Goal: Find specific page/section: Find specific page/section

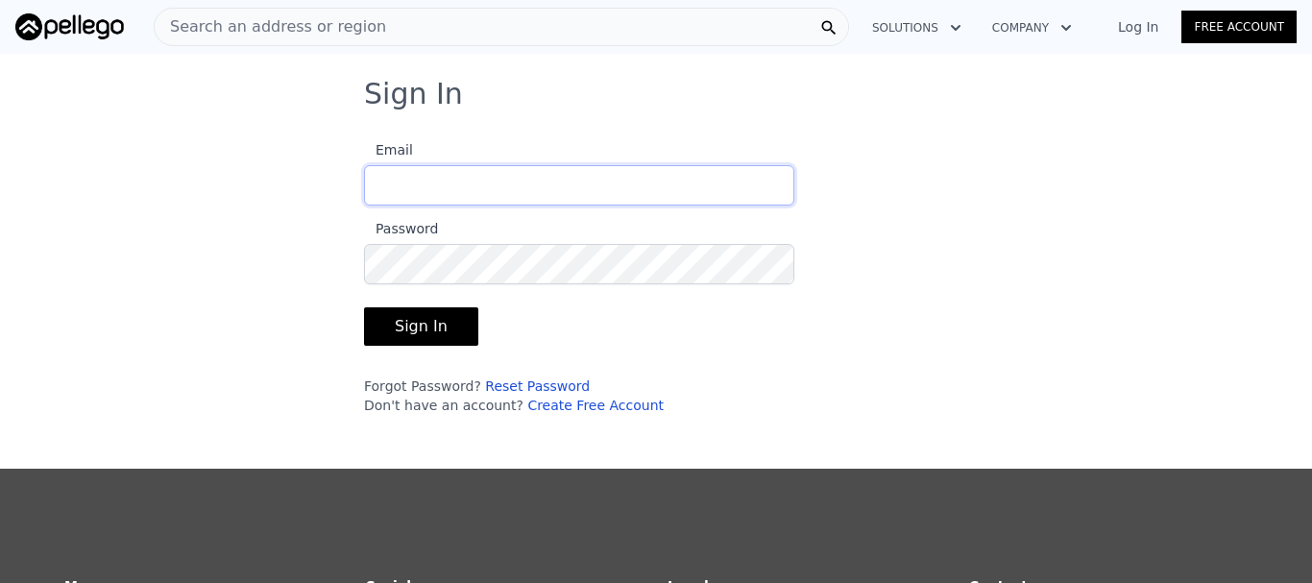
type input "[EMAIL_ADDRESS][DOMAIN_NAME]"
click at [396, 329] on button "Sign In" at bounding box center [421, 326] width 114 height 38
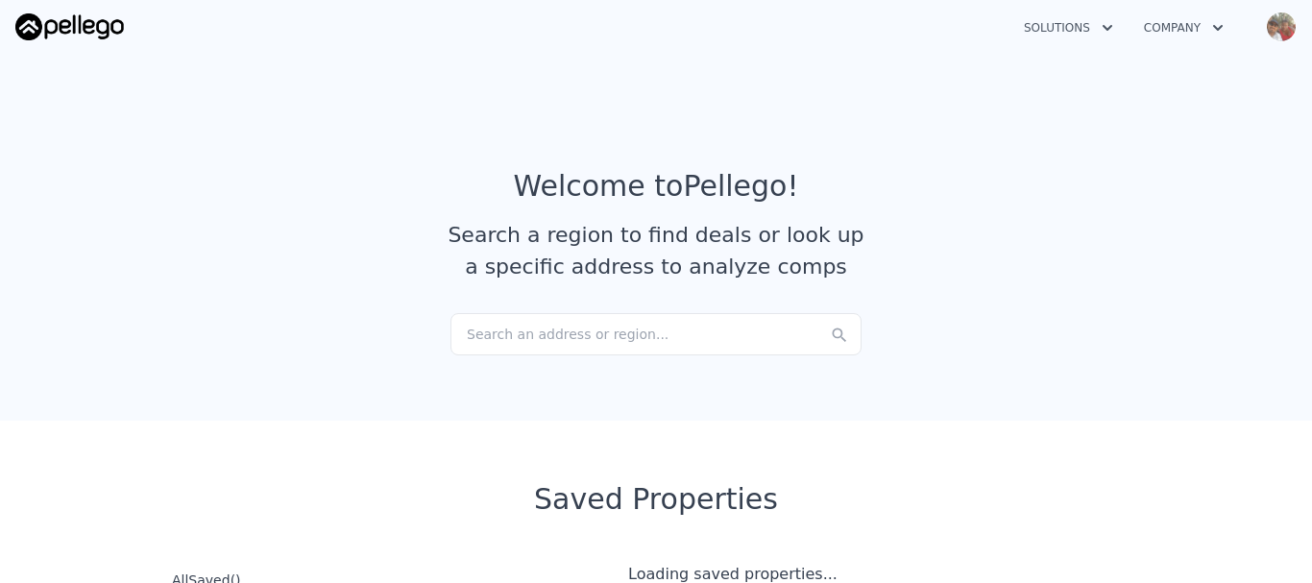
checkbox input "true"
click at [491, 331] on div "Search an address or region..." at bounding box center [655, 334] width 411 height 42
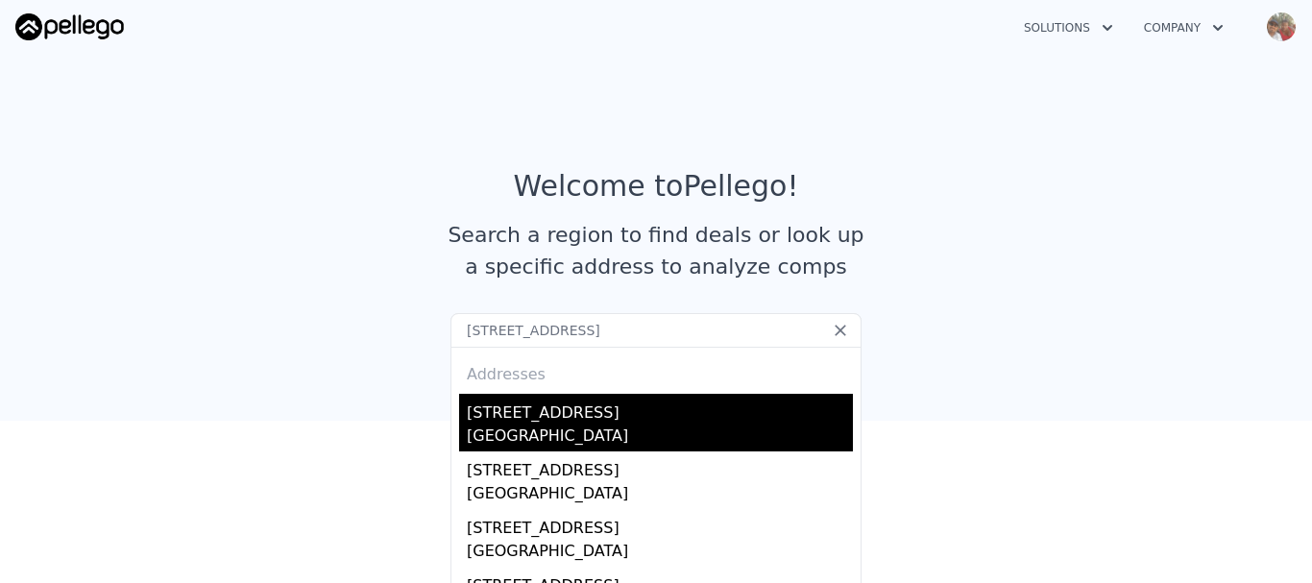
type input "[STREET_ADDRESS]"
click at [493, 427] on div "[GEOGRAPHIC_DATA]" at bounding box center [660, 438] width 386 height 27
